Goal: Find specific page/section: Find specific page/section

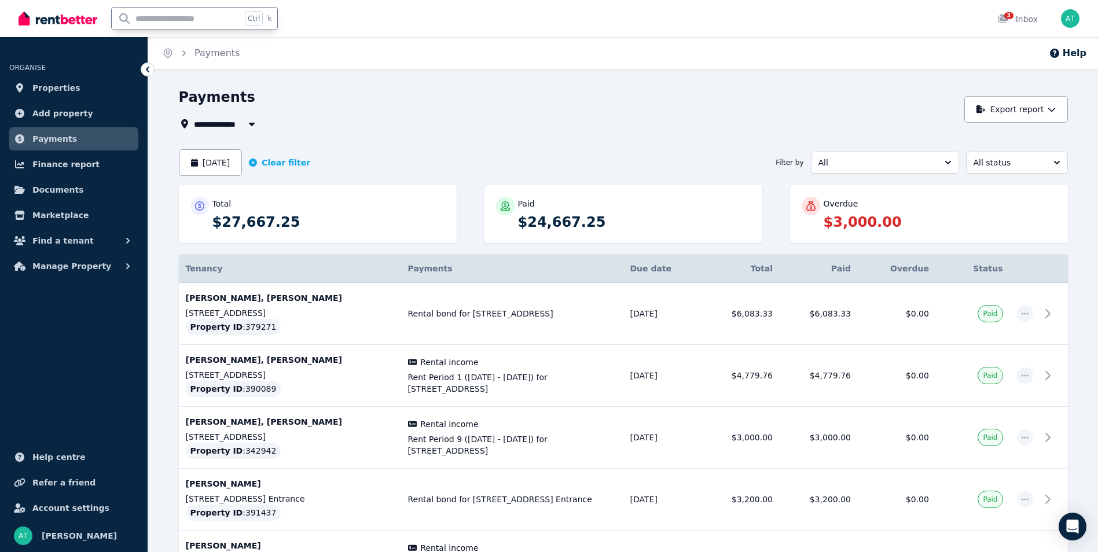
click at [187, 23] on input "text" at bounding box center [177, 19] width 130 height 22
type input "**********"
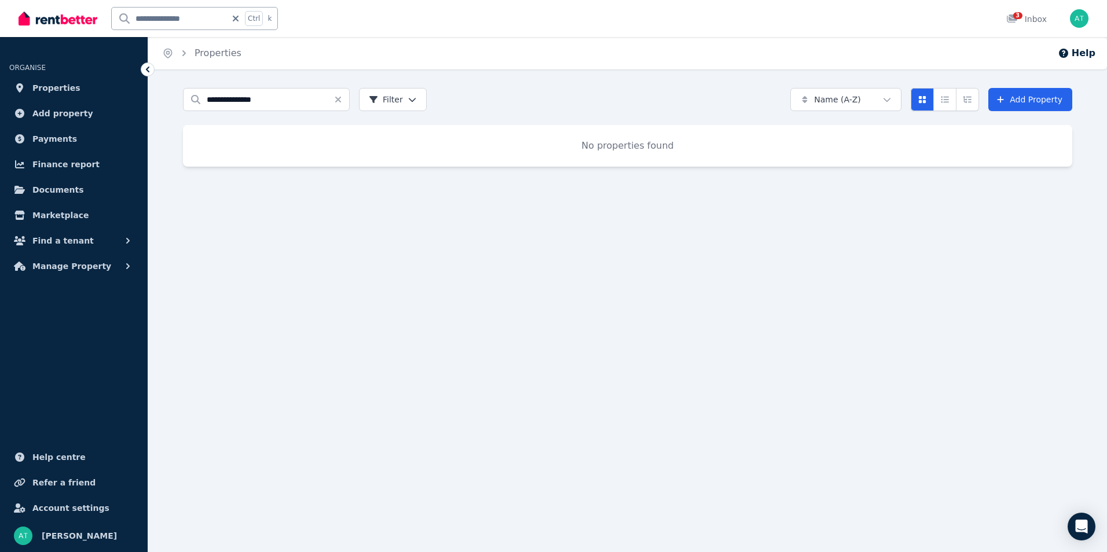
click at [239, 20] on icon at bounding box center [236, 18] width 12 height 9
